Goal: Check status: Check status

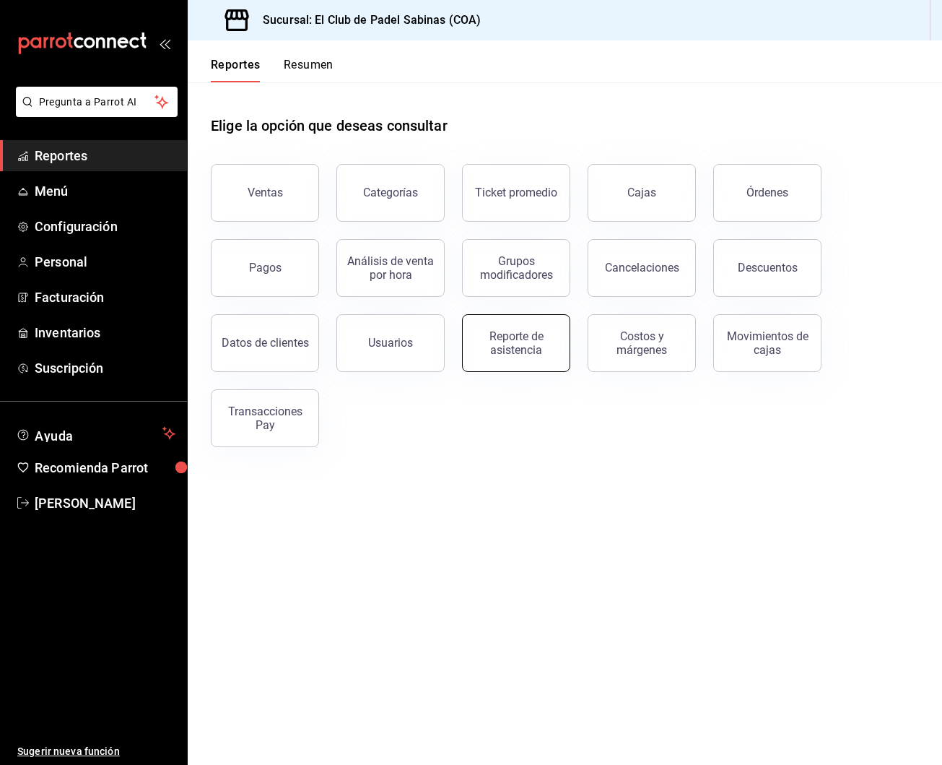
click at [516, 347] on div "Reporte de asistencia" at bounding box center [517, 342] width 90 height 27
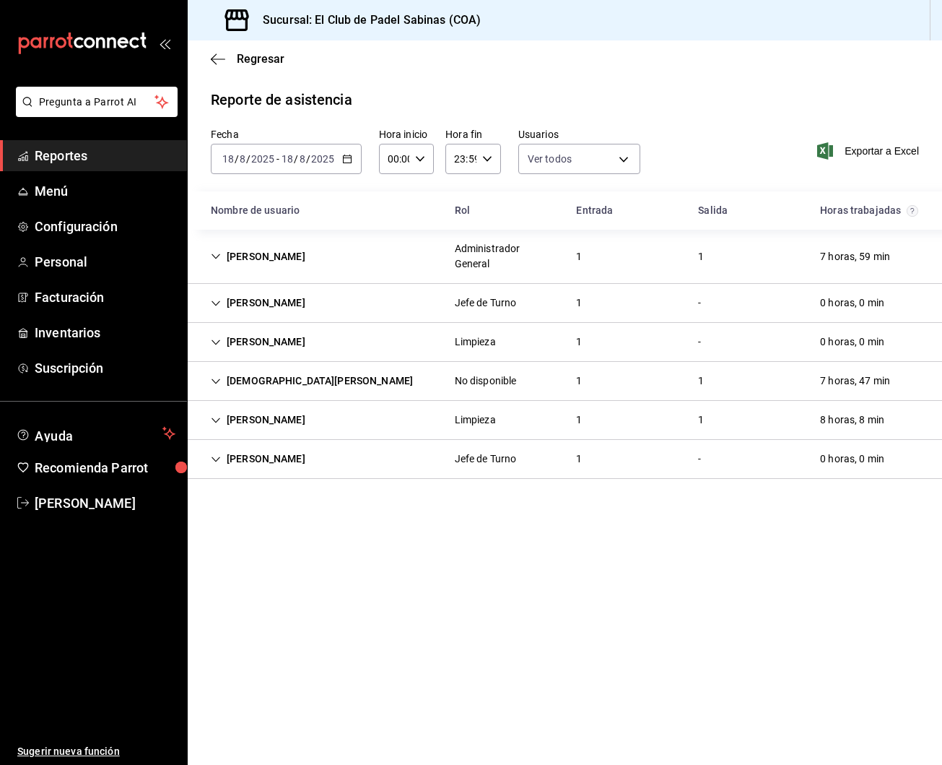
click at [345, 157] on icon "button" at bounding box center [347, 159] width 10 height 10
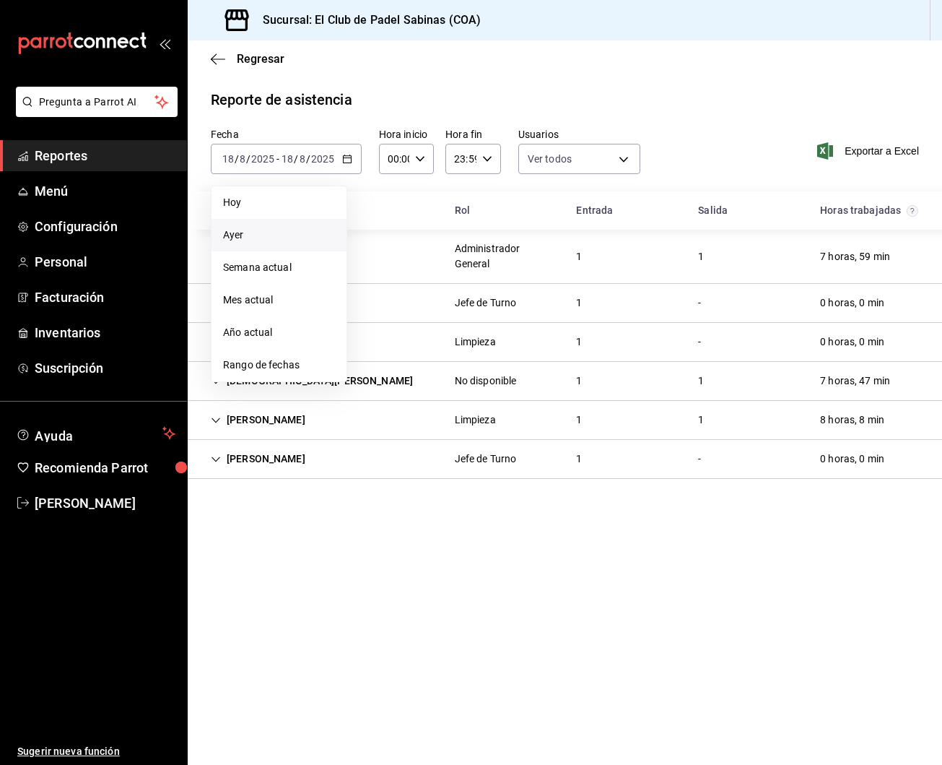
click at [282, 237] on span "Ayer" at bounding box center [279, 234] width 112 height 15
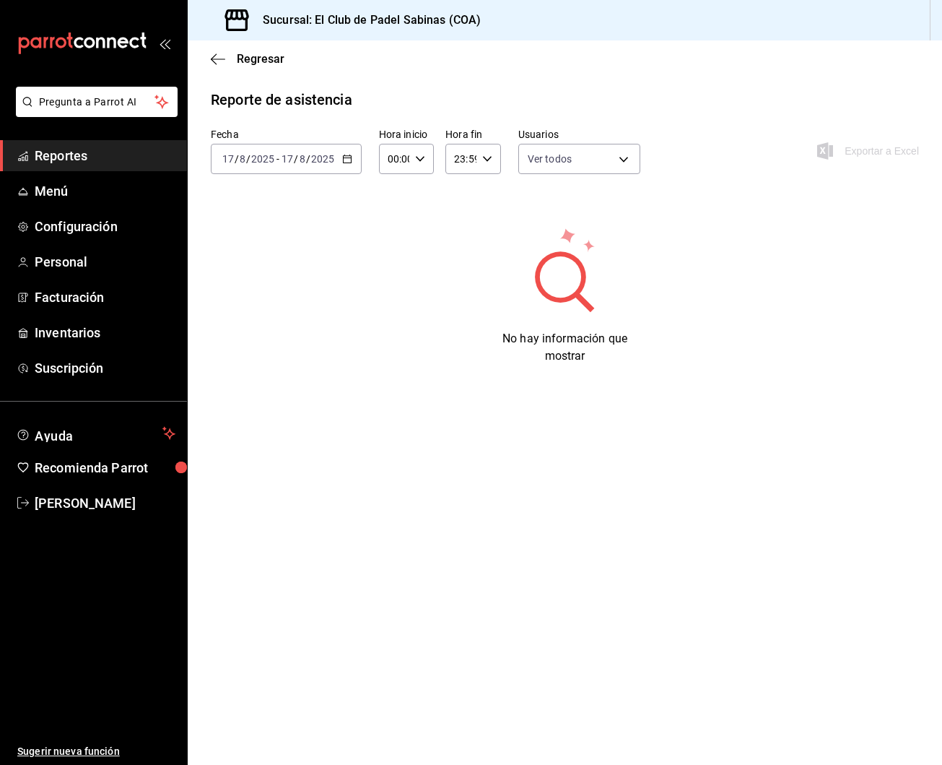
click at [349, 158] on \(Stroke\) "button" at bounding box center [347, 157] width 8 height 1
click at [275, 360] on span "Rango de fechas" at bounding box center [279, 364] width 112 height 15
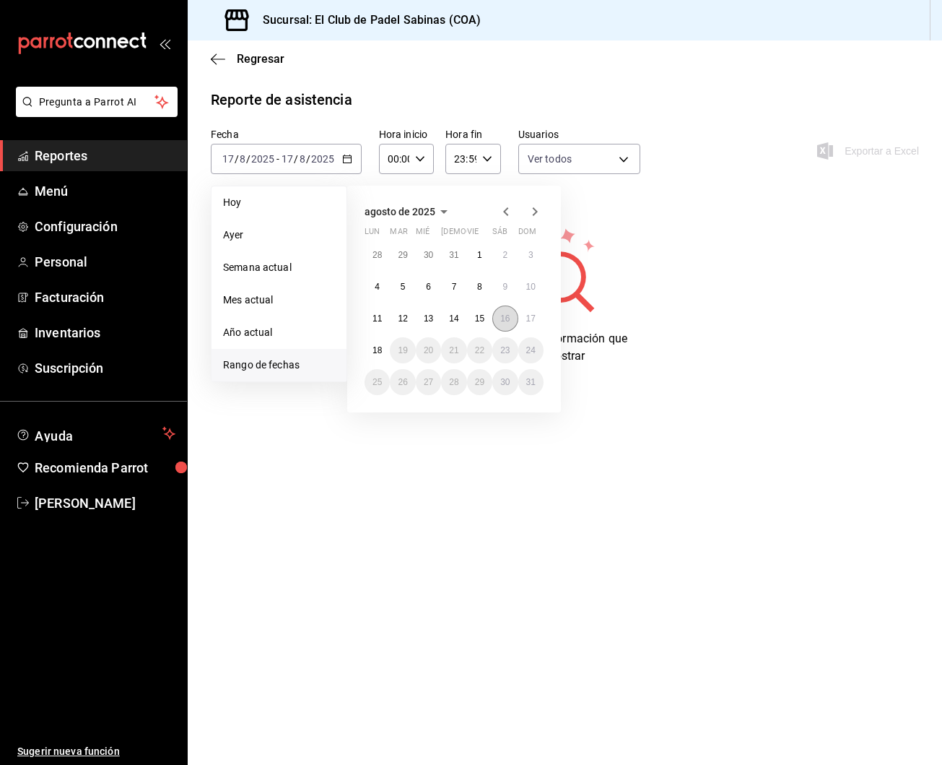
click at [505, 321] on abbr "16" at bounding box center [504, 318] width 9 height 10
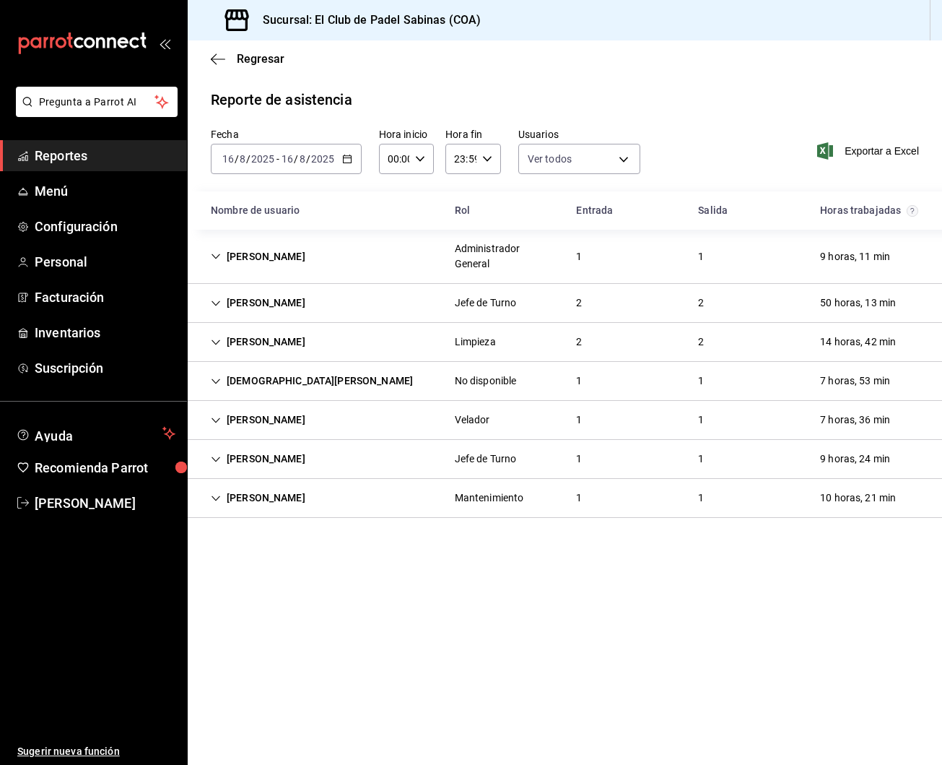
click at [477, 304] on div "Jefe de Turno" at bounding box center [486, 302] width 62 height 15
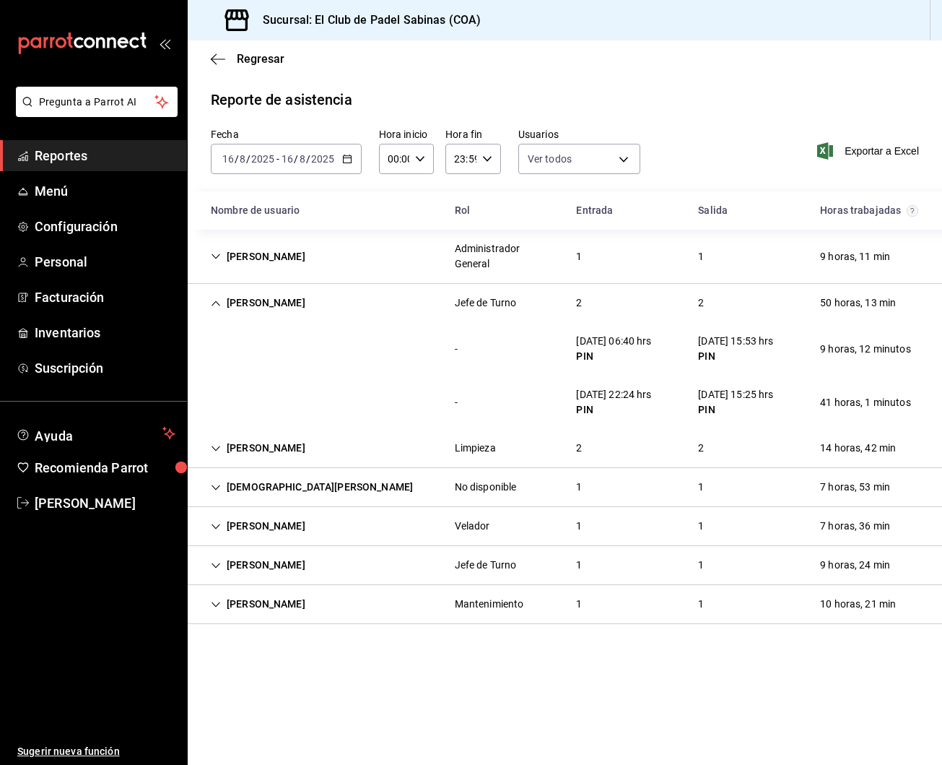
click at [220, 298] on div "Selena Tovar" at bounding box center [258, 303] width 118 height 27
